Goal: Information Seeking & Learning: Check status

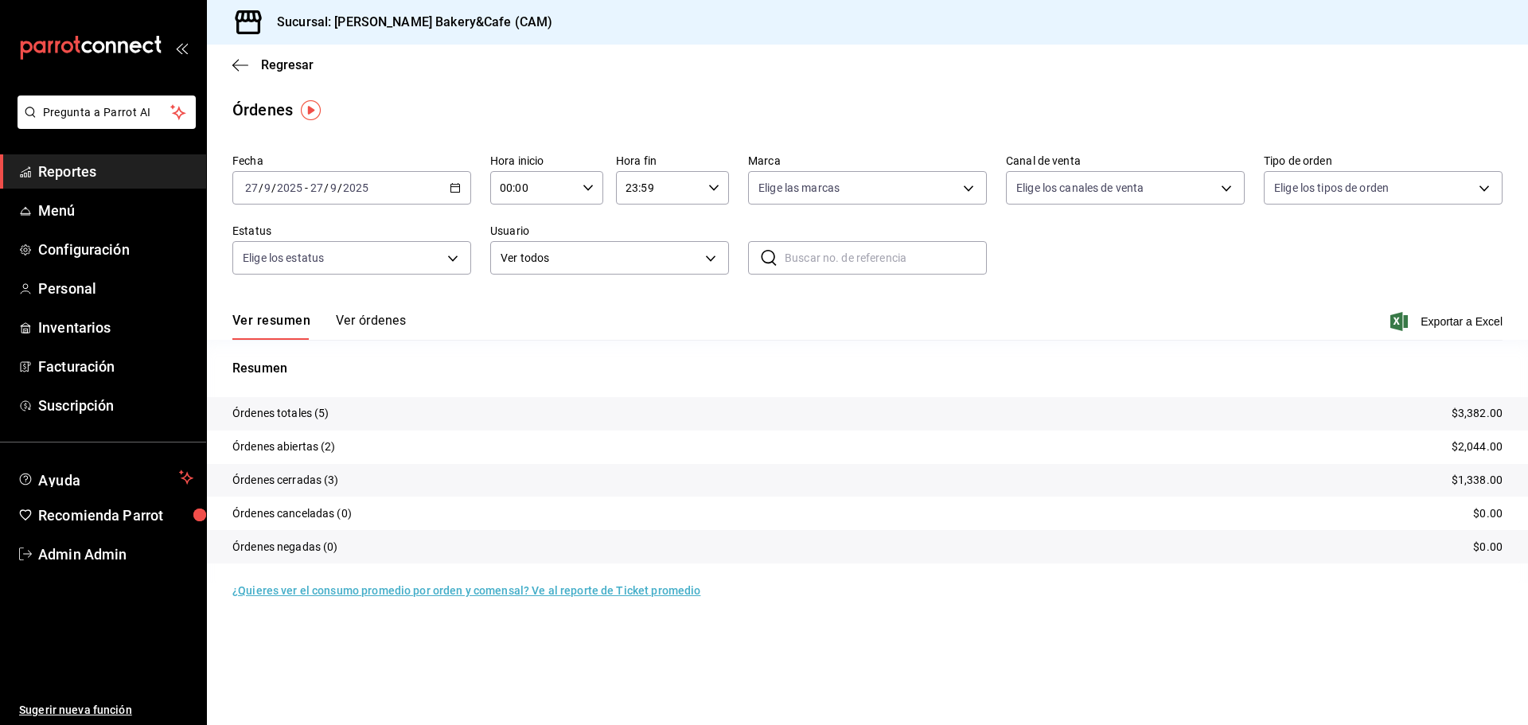
click at [718, 318] on div "Ver resumen Ver órdenes Exportar a Excel" at bounding box center [867, 317] width 1270 height 46
click at [719, 318] on div "Ver resumen Ver órdenes Exportar a Excel" at bounding box center [867, 317] width 1270 height 46
drag, startPoint x: 728, startPoint y: 314, endPoint x: 731, endPoint y: 333, distance: 19.2
click at [729, 315] on div "Ver resumen Ver órdenes Exportar a Excel" at bounding box center [867, 317] width 1270 height 46
click at [731, 341] on div "Resumen Órdenes totales (5) $3,382.00 Órdenes abiertas (2) $2,044.00 Órdenes ce…" at bounding box center [867, 461] width 1321 height 243
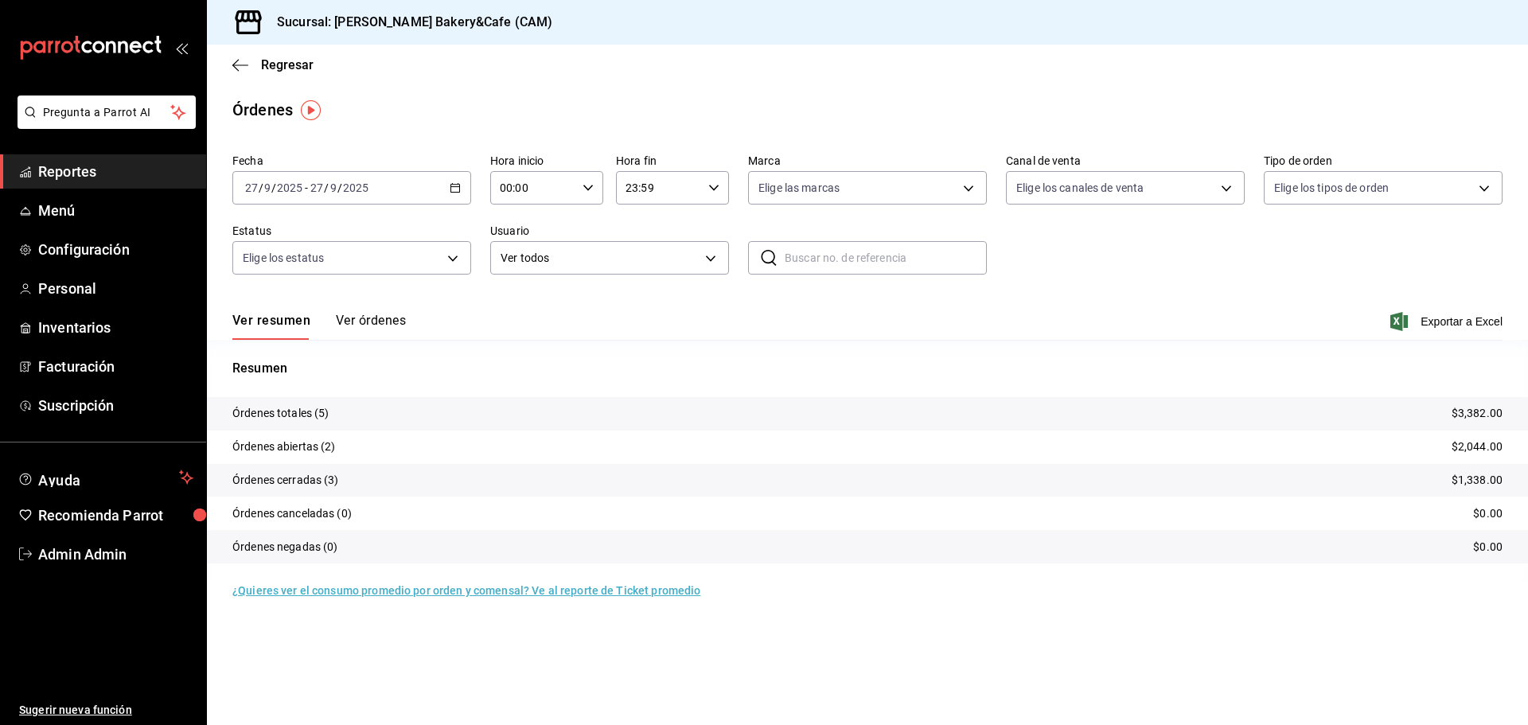
click at [68, 173] on span "Reportes" at bounding box center [115, 171] width 155 height 21
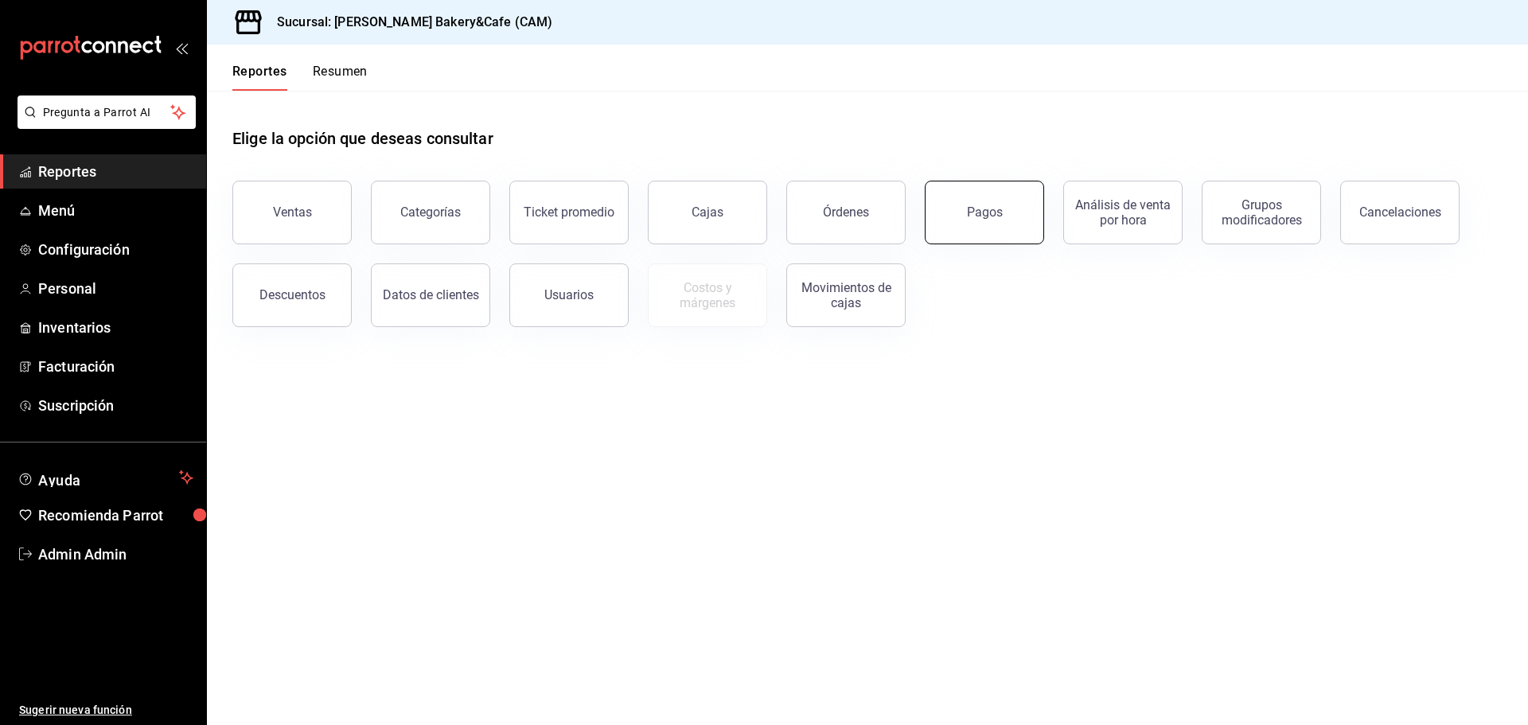
click at [997, 220] on button "Pagos" at bounding box center [984, 213] width 119 height 64
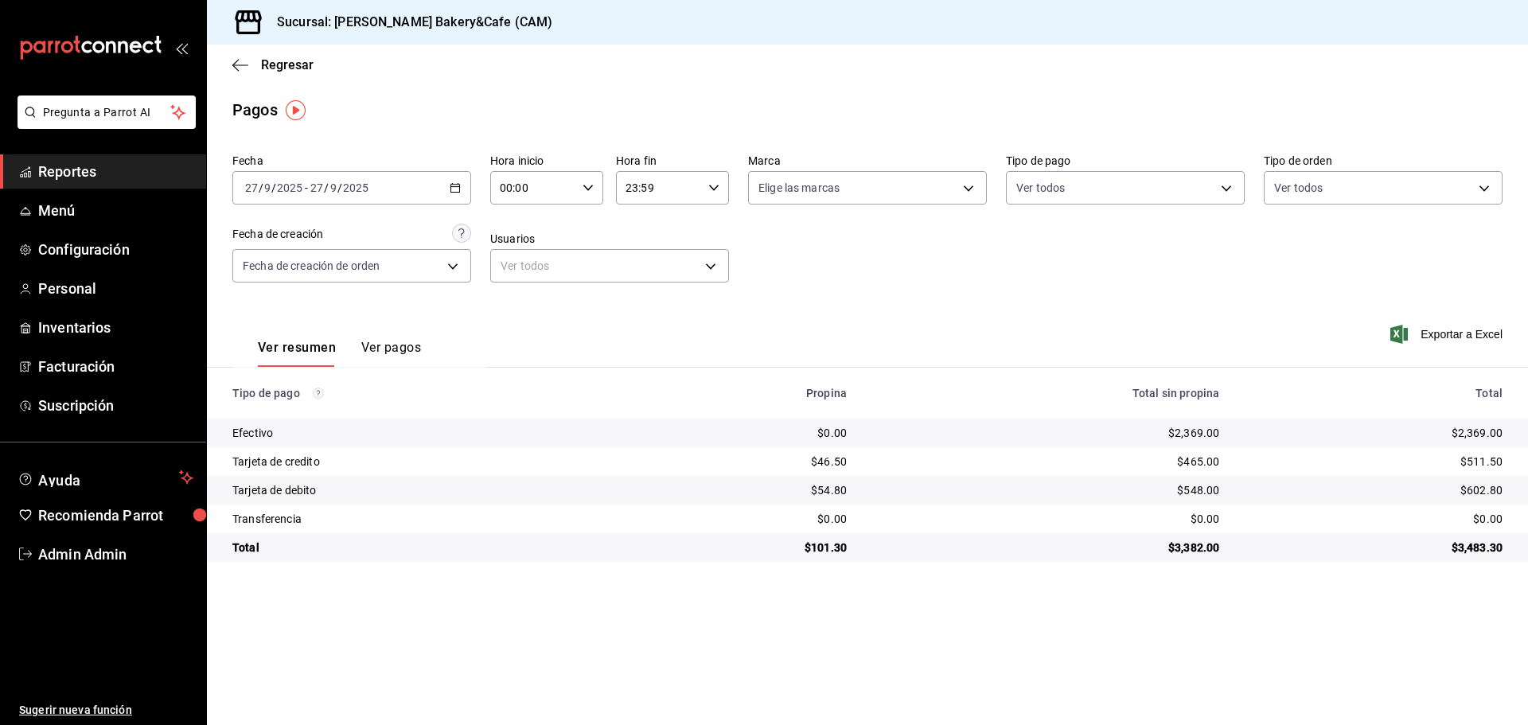
click at [397, 347] on button "Ver pagos" at bounding box center [391, 353] width 60 height 27
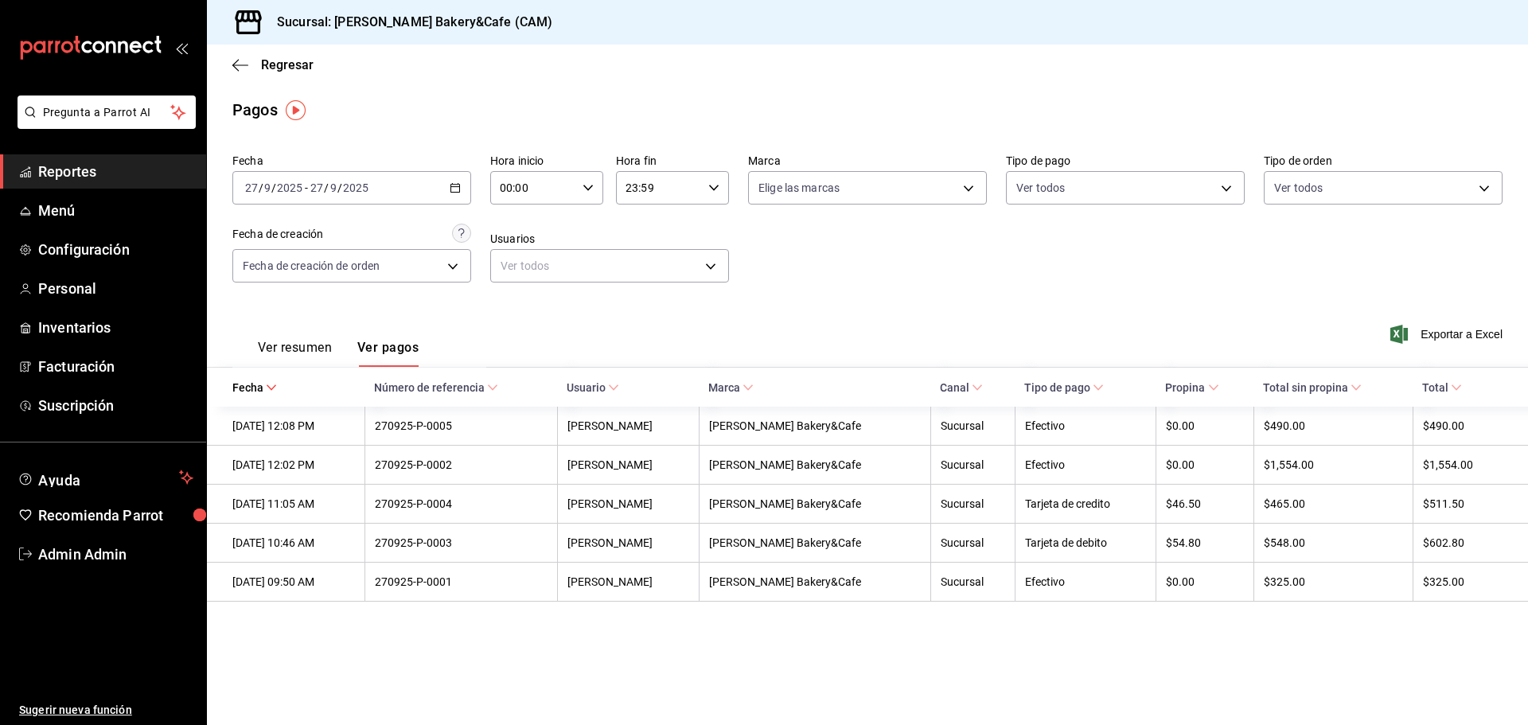
click at [291, 341] on button "Ver resumen" at bounding box center [295, 353] width 74 height 27
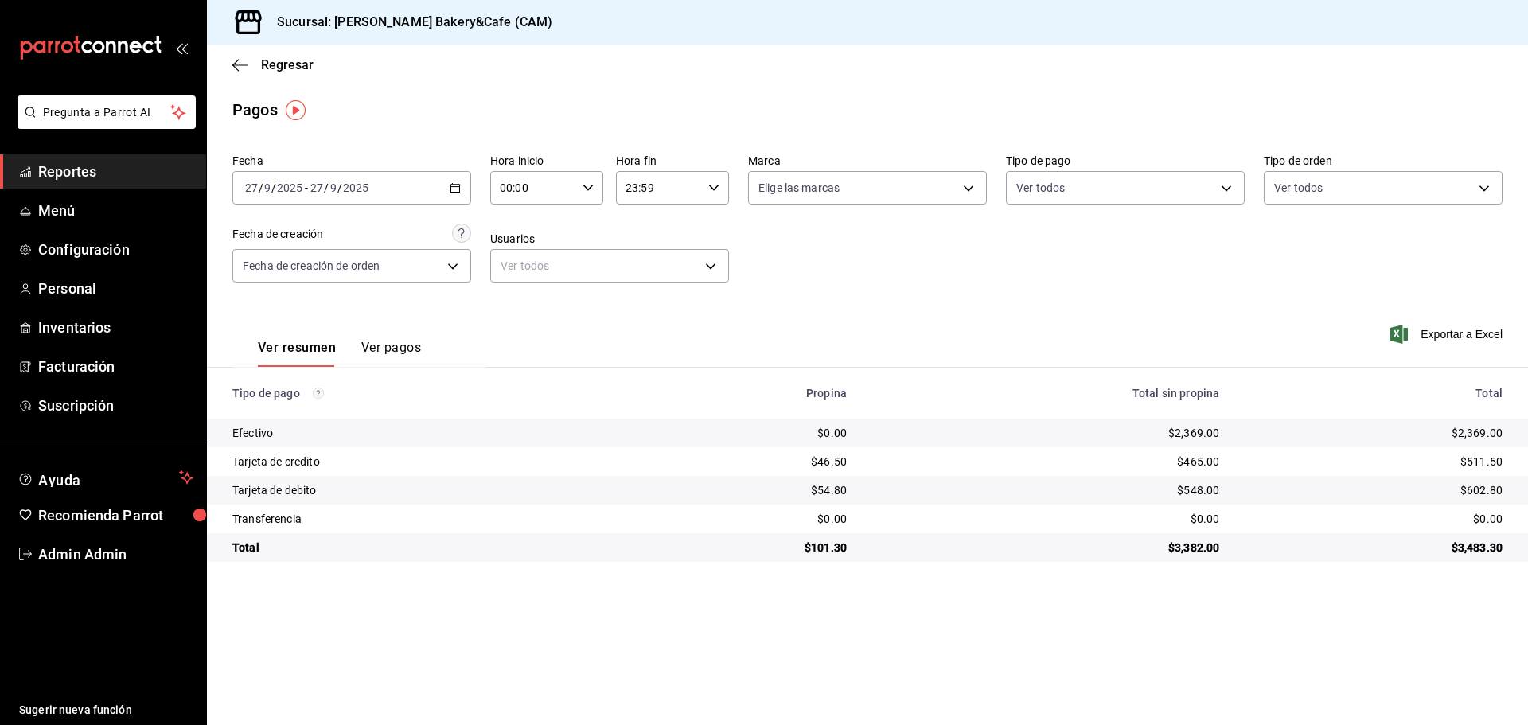
click at [82, 166] on span "Reportes" at bounding box center [115, 171] width 155 height 21
